Goal: Transaction & Acquisition: Purchase product/service

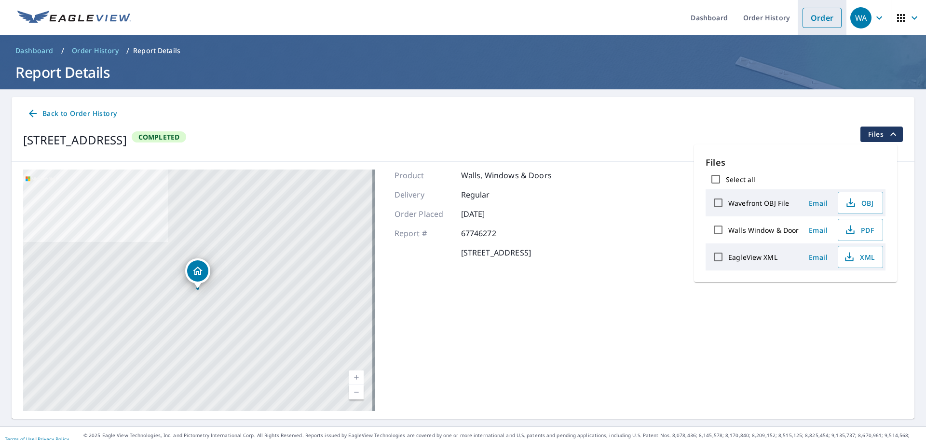
click at [822, 19] on link "Order" at bounding box center [822, 18] width 39 height 20
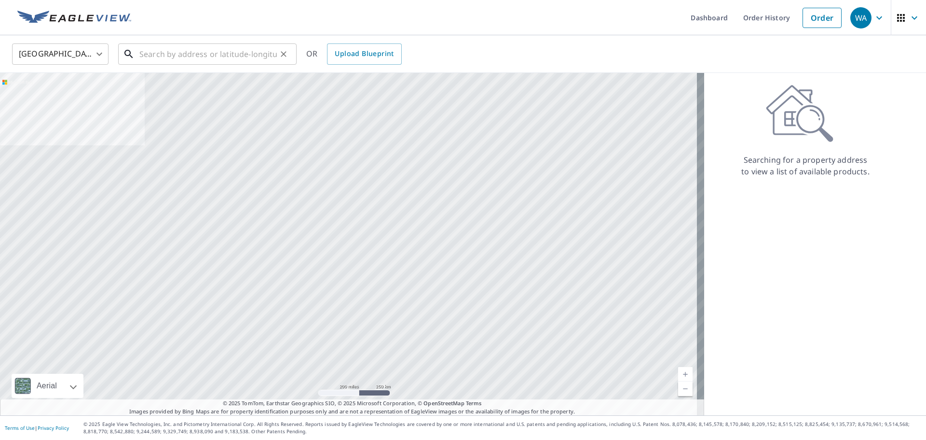
click at [190, 53] on input "text" at bounding box center [207, 54] width 137 height 27
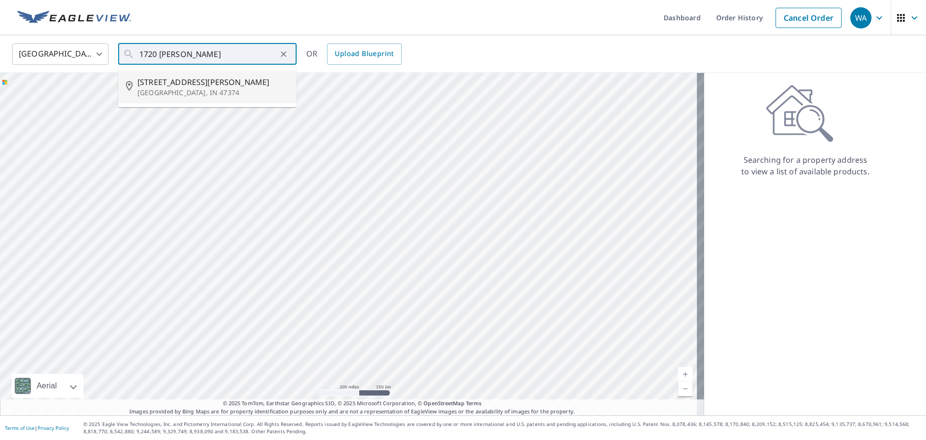
type input "[STREET_ADDRESS][PERSON_NAME]"
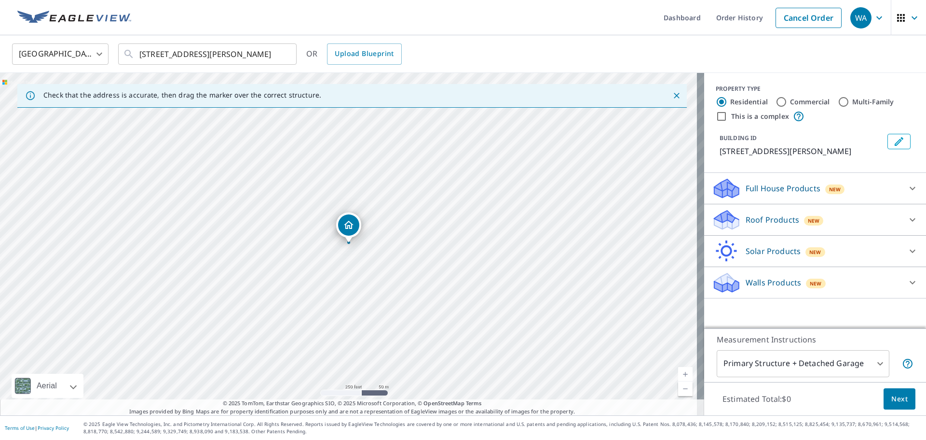
click at [771, 221] on p "Roof Products" at bounding box center [773, 220] width 54 height 12
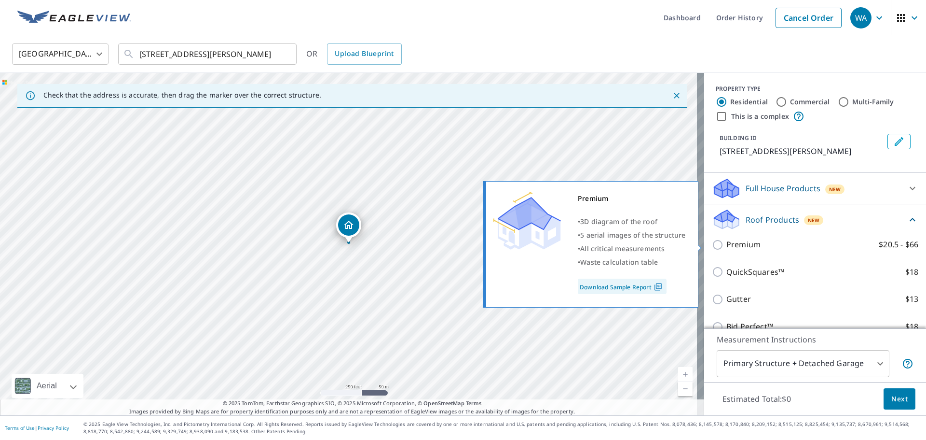
click at [712, 244] on input "Premium $20.5 - $66" at bounding box center [719, 245] width 14 height 12
checkbox input "true"
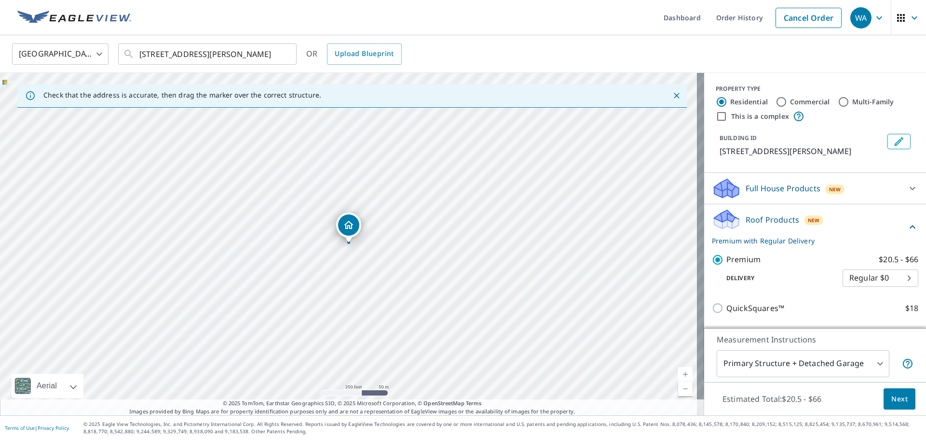
click at [892, 396] on span "Next" at bounding box center [900, 399] width 16 height 12
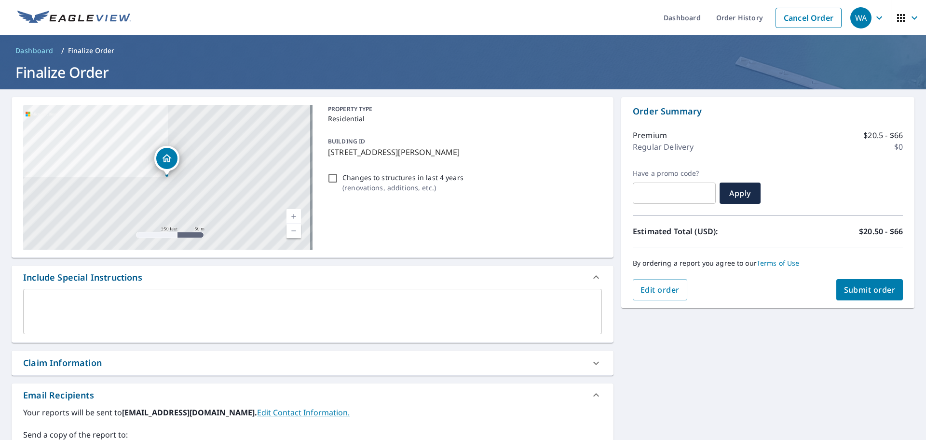
click at [844, 286] on span "Submit order" at bounding box center [870, 289] width 52 height 11
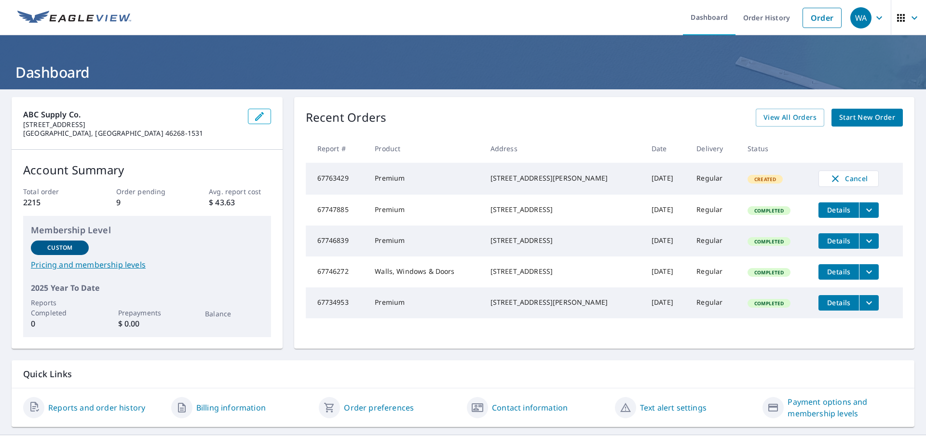
click at [824, 276] on span "Details" at bounding box center [838, 271] width 29 height 9
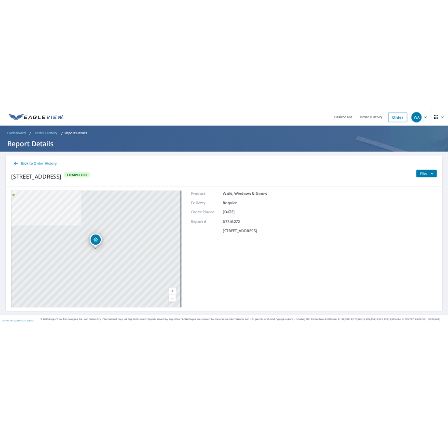
scroll to position [11, 0]
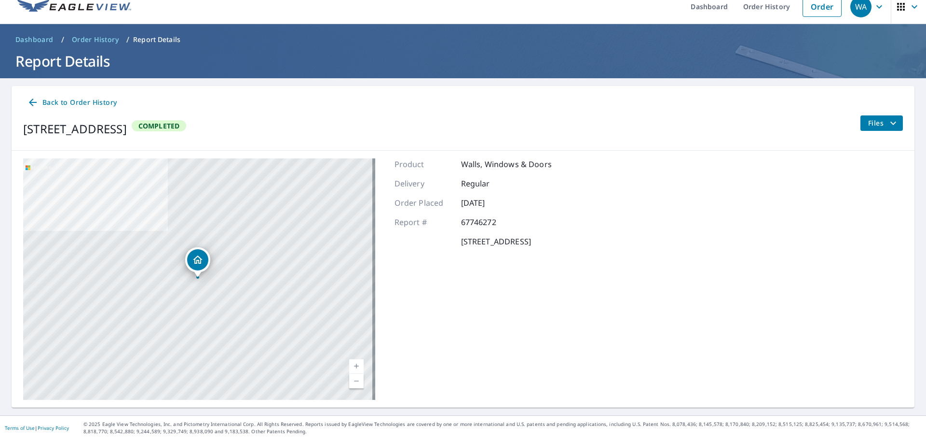
click at [868, 126] on span "Files" at bounding box center [883, 123] width 31 height 12
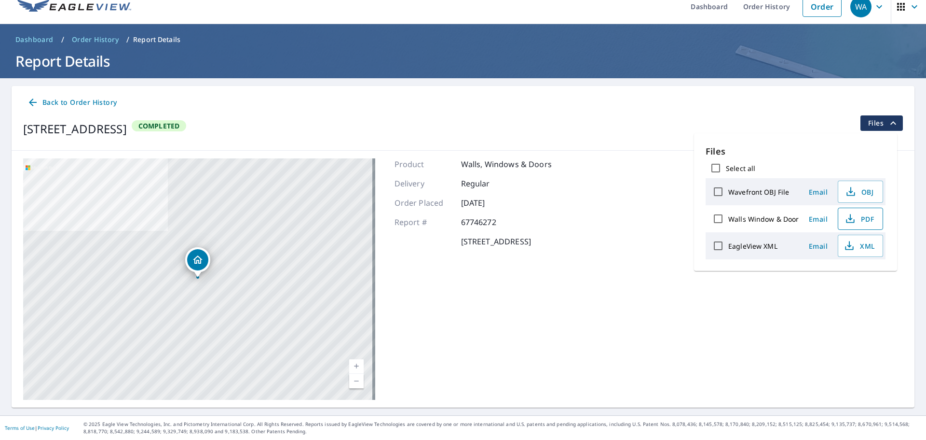
click at [866, 220] on span "PDF" at bounding box center [859, 219] width 31 height 12
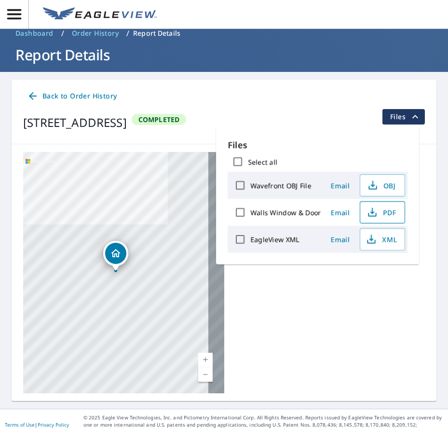
click at [378, 214] on span "PDF" at bounding box center [381, 212] width 31 height 12
